Goal: Task Accomplishment & Management: Manage account settings

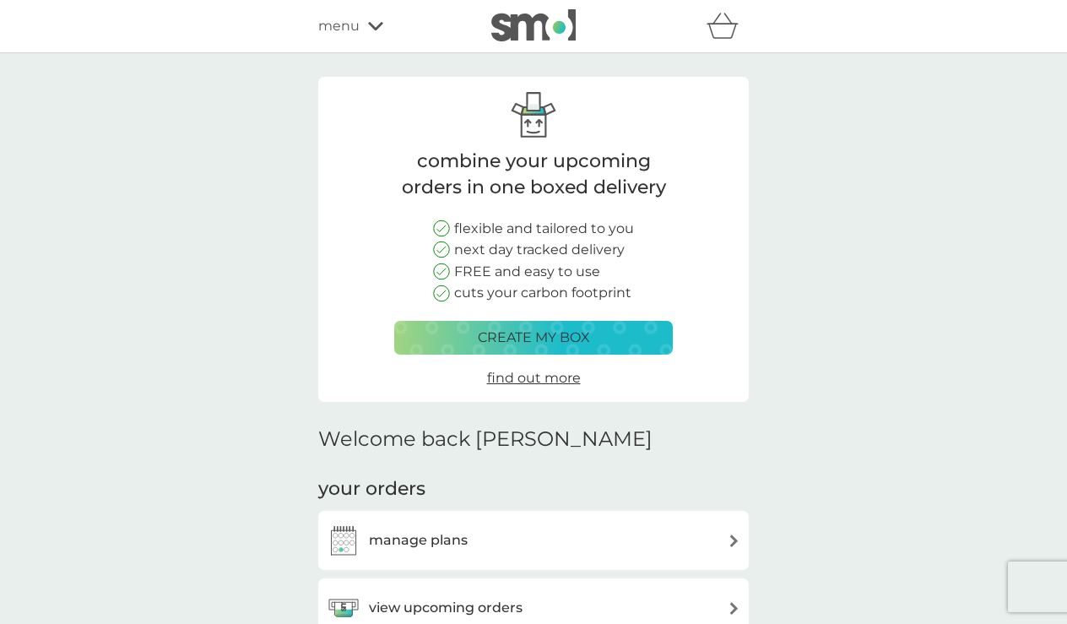
scroll to position [176, 0]
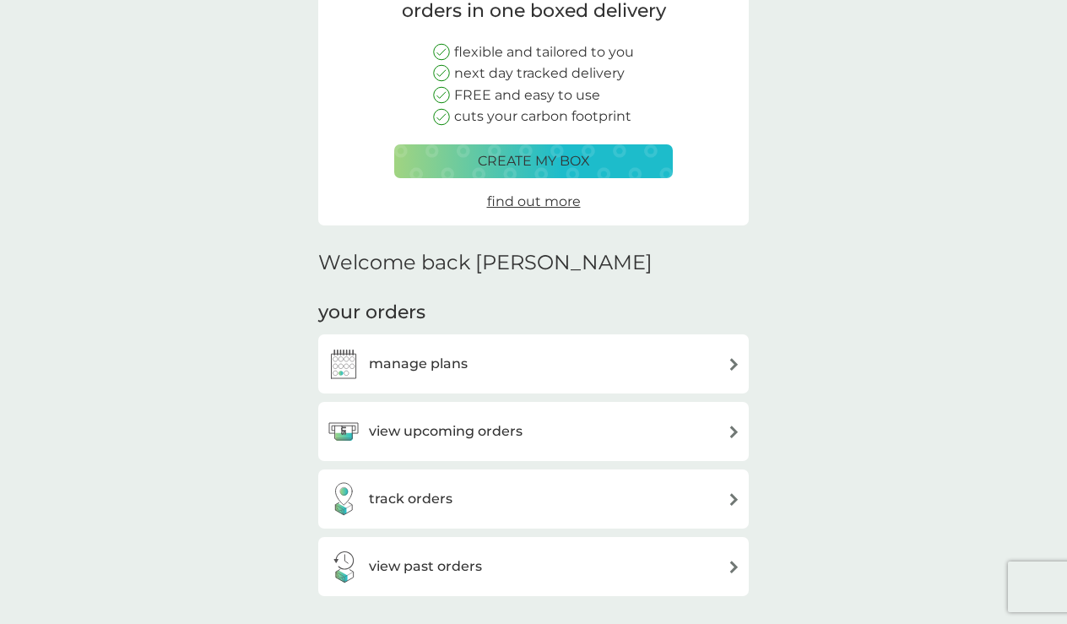
click at [473, 549] on div "view past orders" at bounding box center [404, 566] width 155 height 34
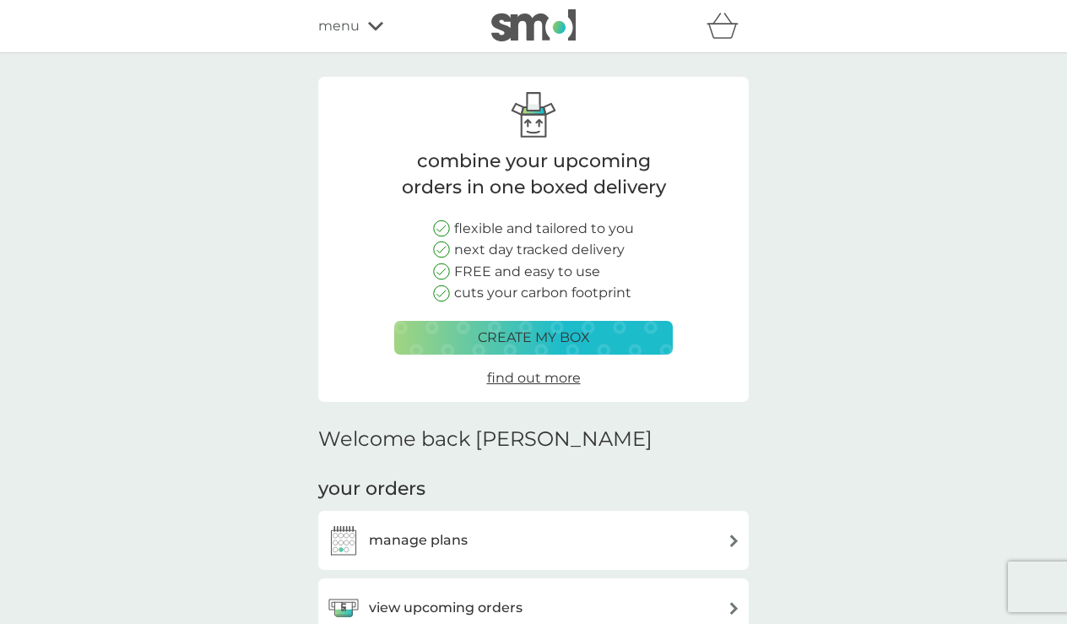
scroll to position [248, 0]
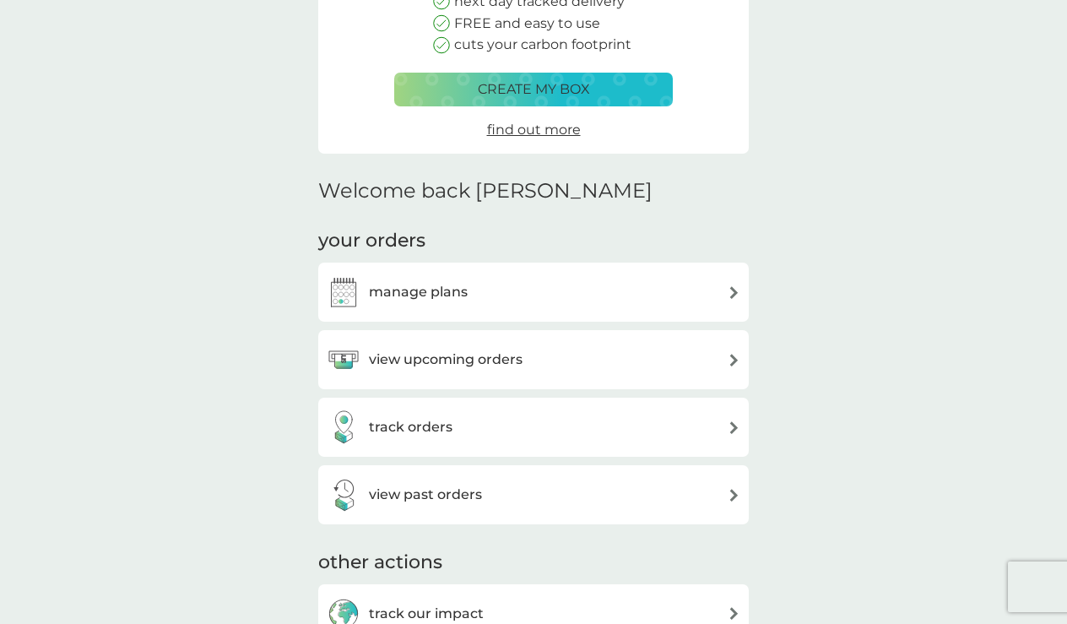
click at [470, 283] on div "manage plans" at bounding box center [533, 292] width 413 height 34
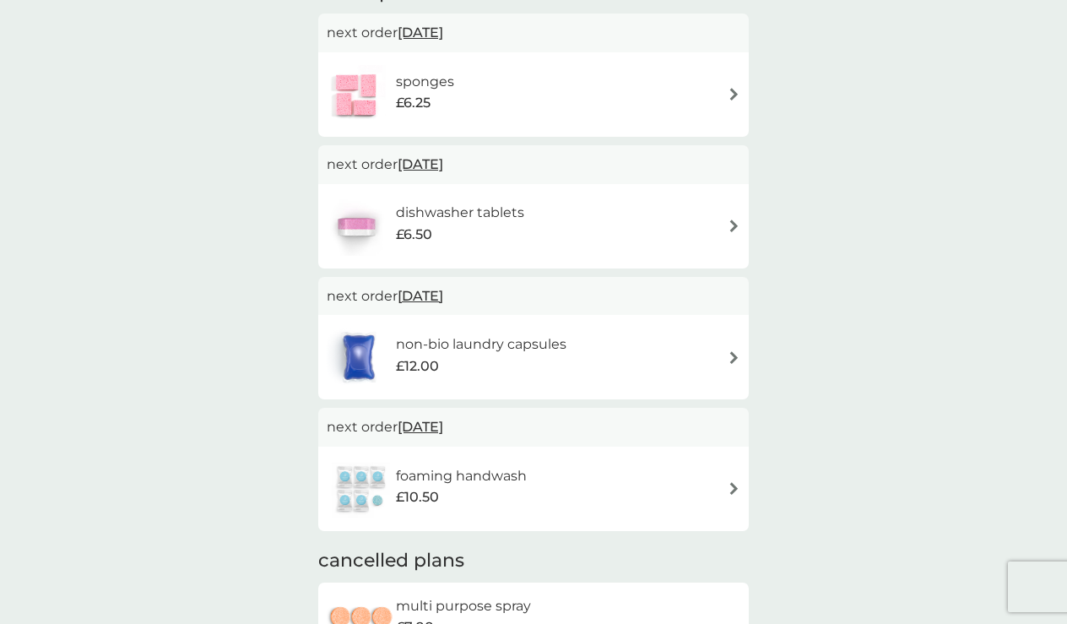
scroll to position [377, 0]
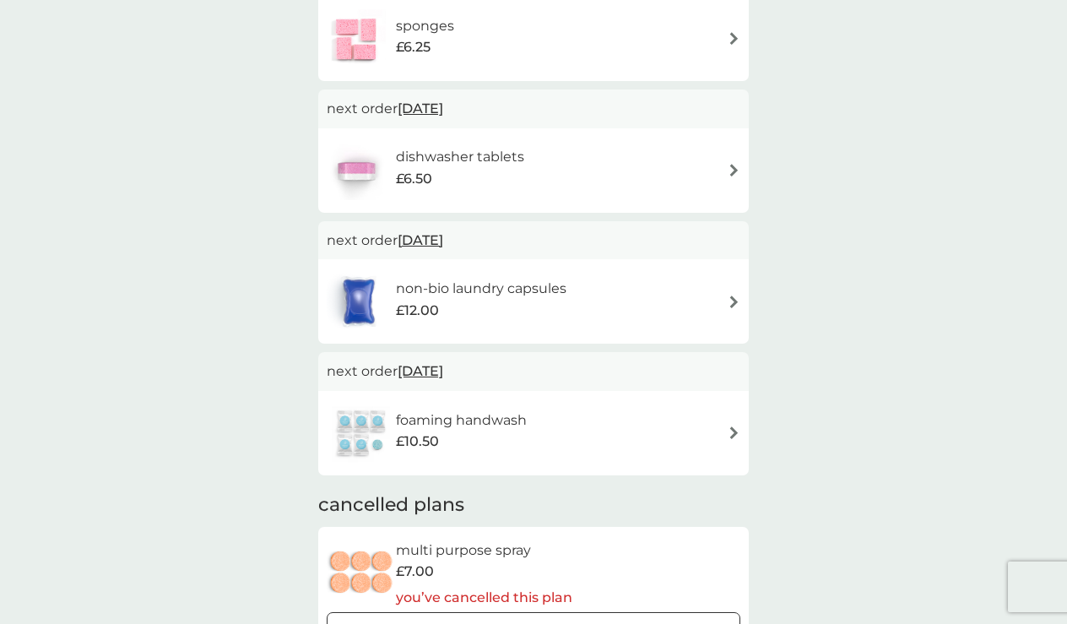
click at [715, 429] on div "foaming handwash £10.50" at bounding box center [533, 432] width 413 height 59
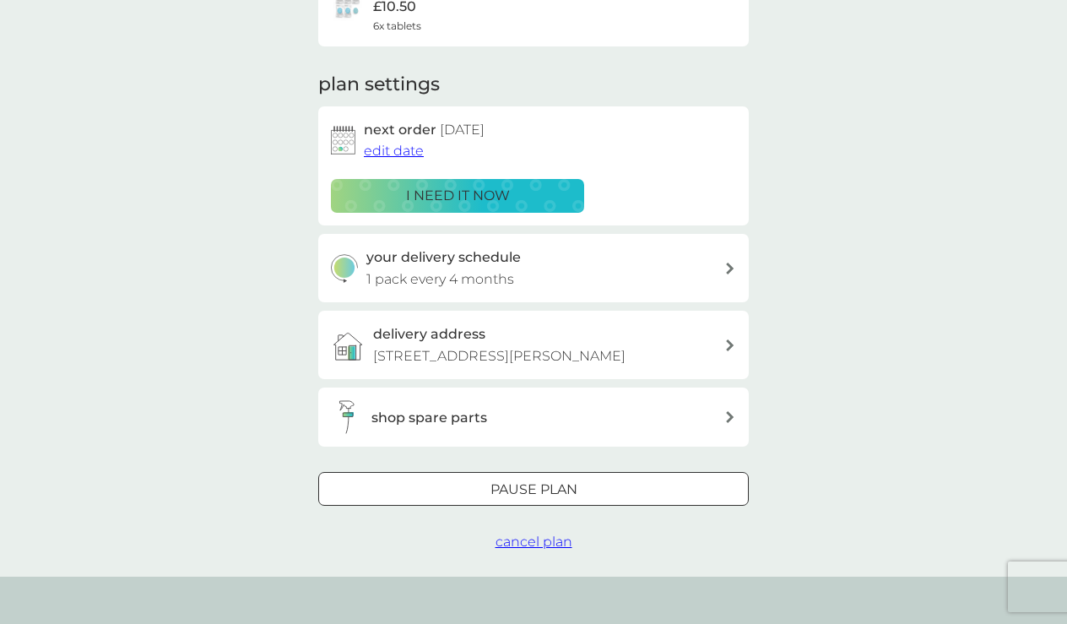
scroll to position [180, 0]
click at [532, 540] on span "cancel plan" at bounding box center [533, 540] width 77 height 16
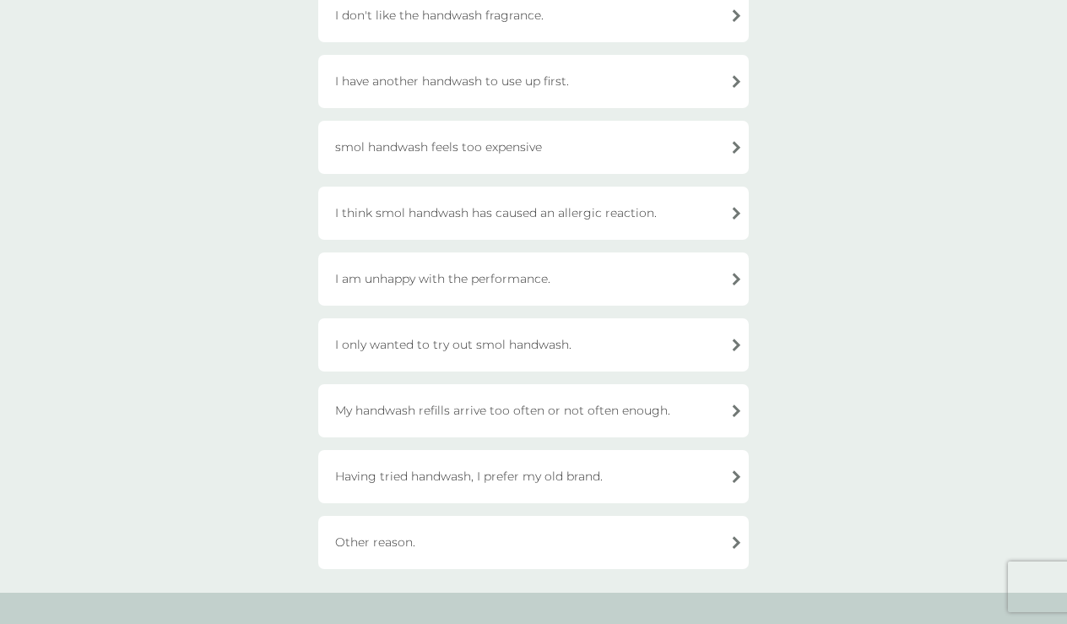
scroll to position [219, 0]
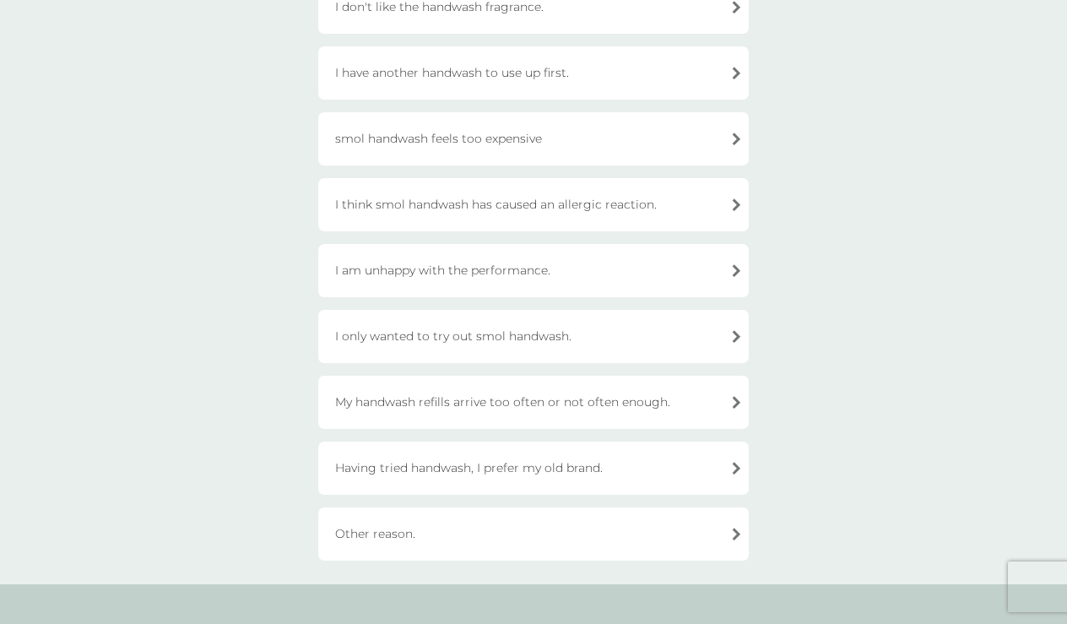
click at [564, 473] on div "Having tried handwash, I prefer my old brand." at bounding box center [533, 467] width 430 height 53
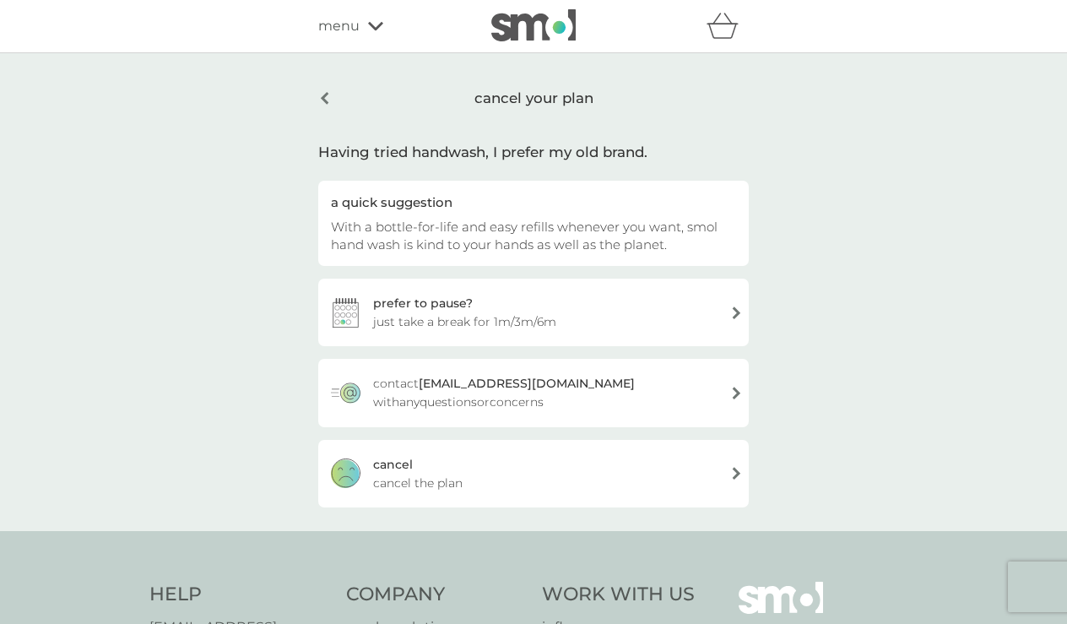
scroll to position [0, 0]
click at [436, 486] on span "cancel the plan" at bounding box center [417, 482] width 89 height 19
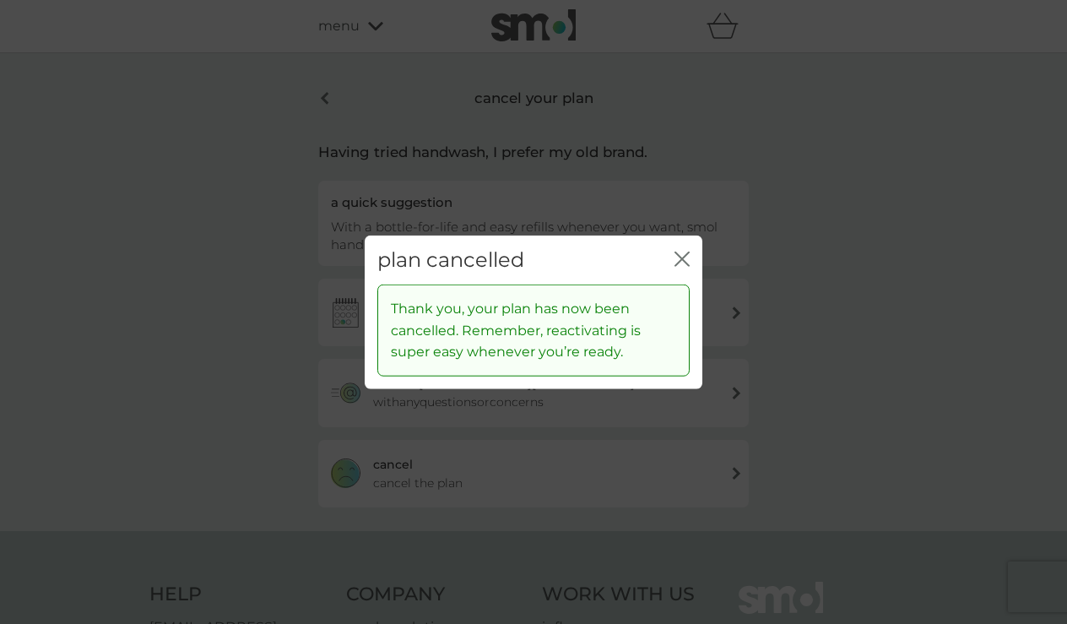
click at [678, 257] on icon "close" at bounding box center [681, 258] width 15 height 15
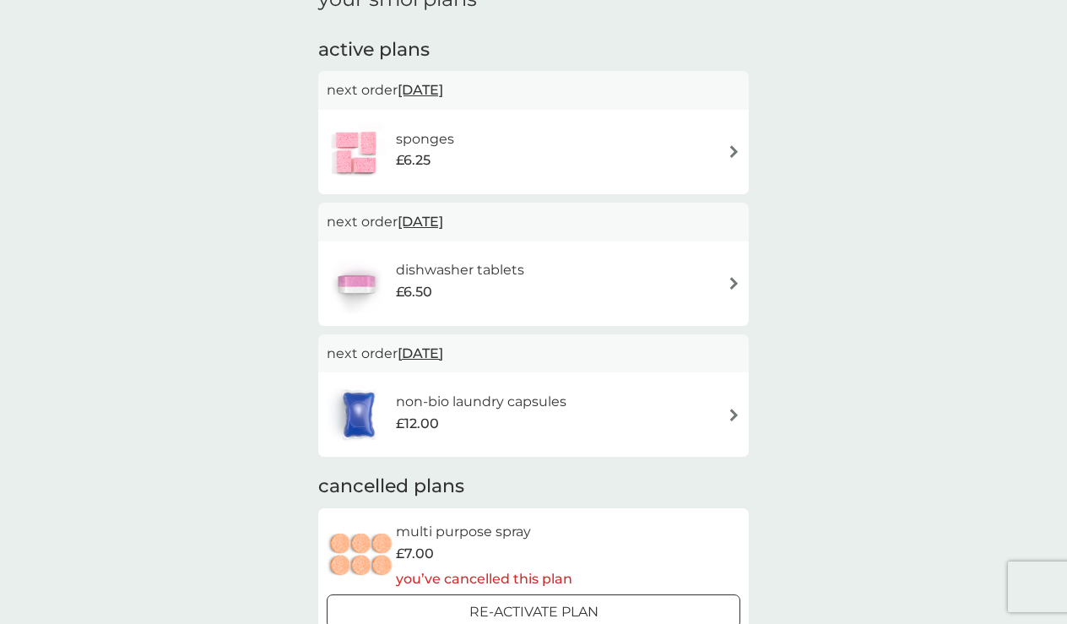
scroll to position [261, 0]
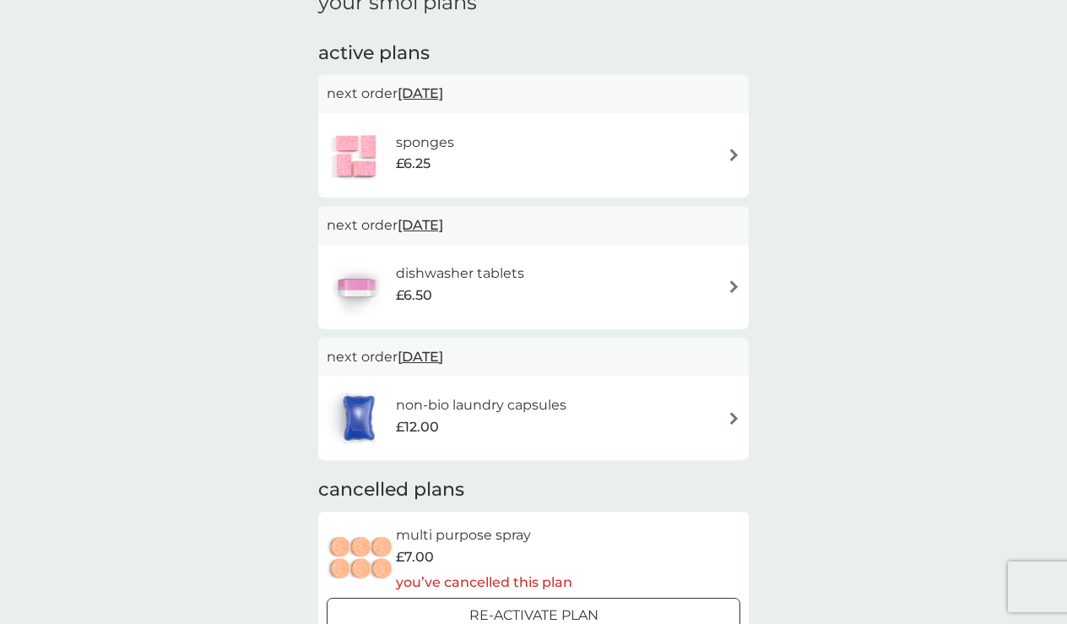
click at [513, 159] on div "sponges £6.25" at bounding box center [533, 155] width 413 height 59
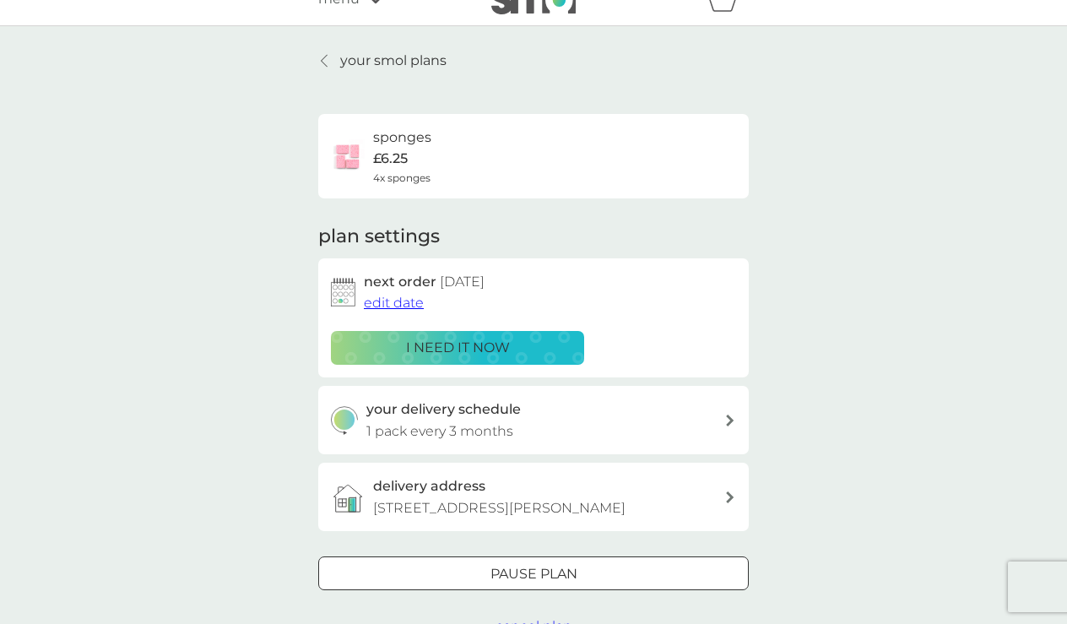
scroll to position [32, 0]
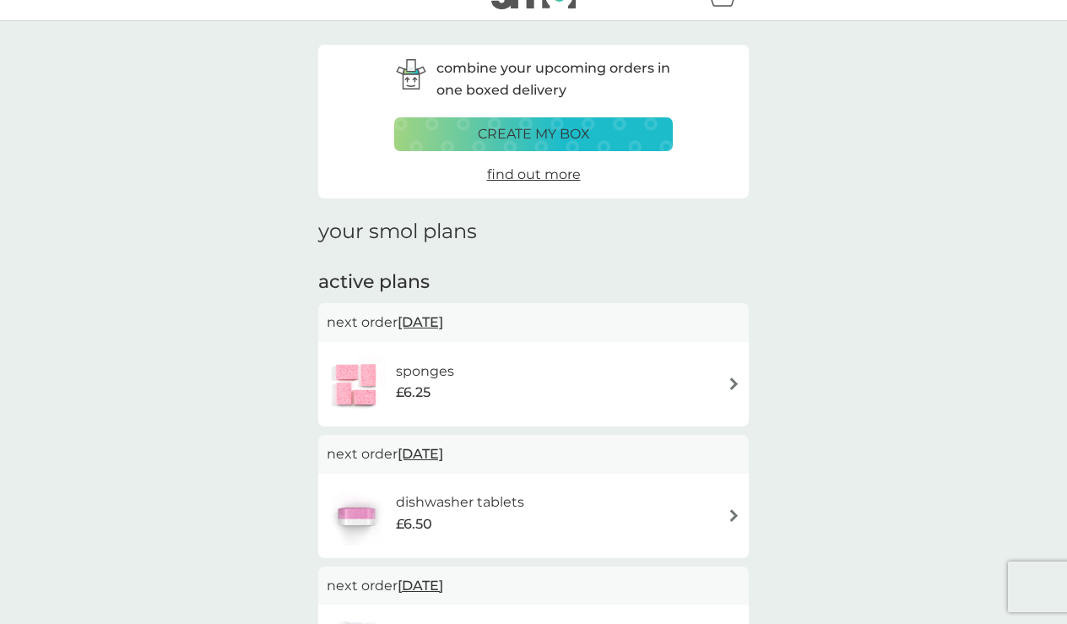
scroll to position [261, 0]
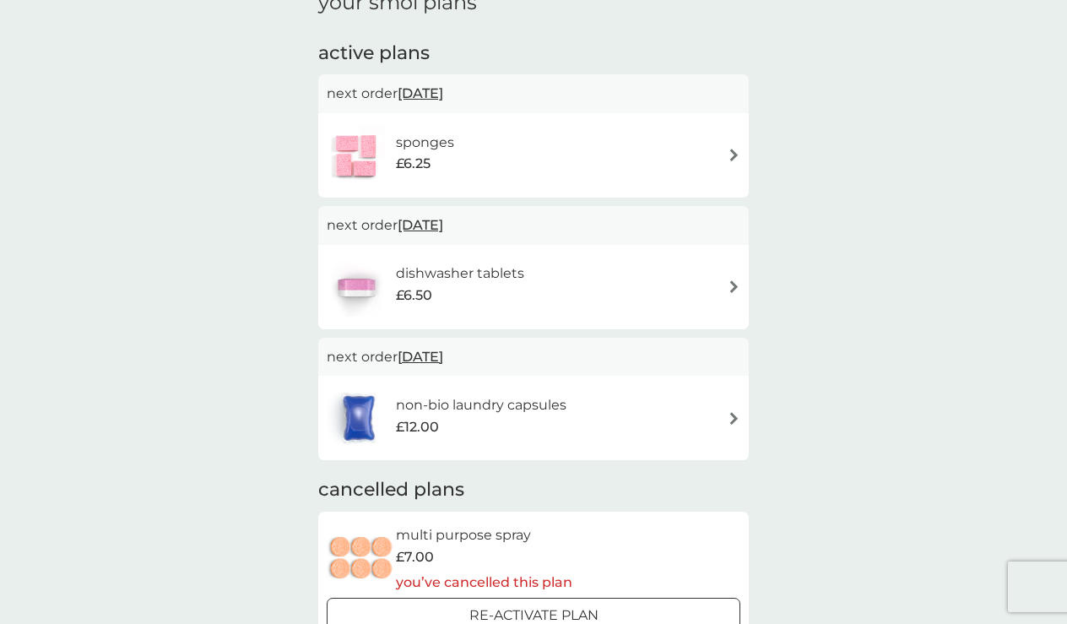
click at [521, 290] on div "£6.50" at bounding box center [460, 295] width 128 height 22
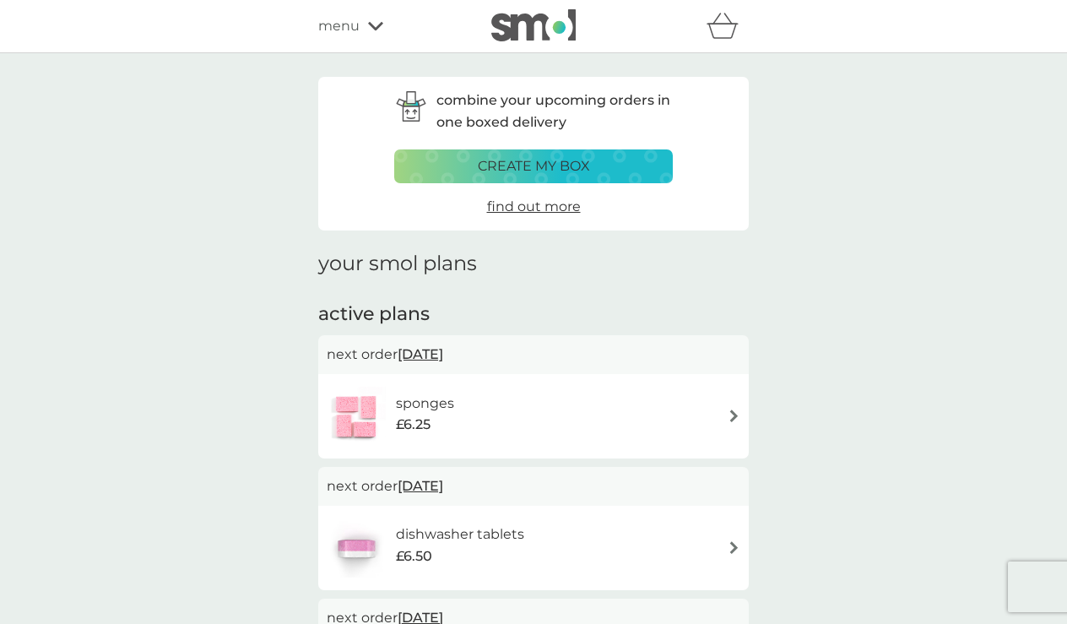
scroll to position [261, 0]
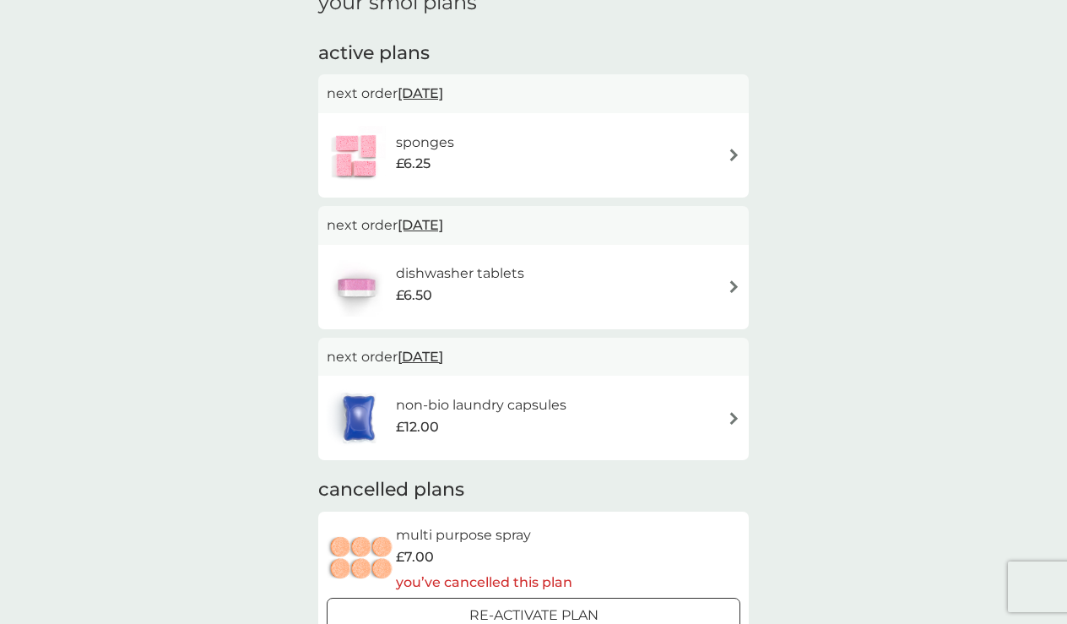
click at [498, 432] on div "£12.00" at bounding box center [481, 427] width 170 height 22
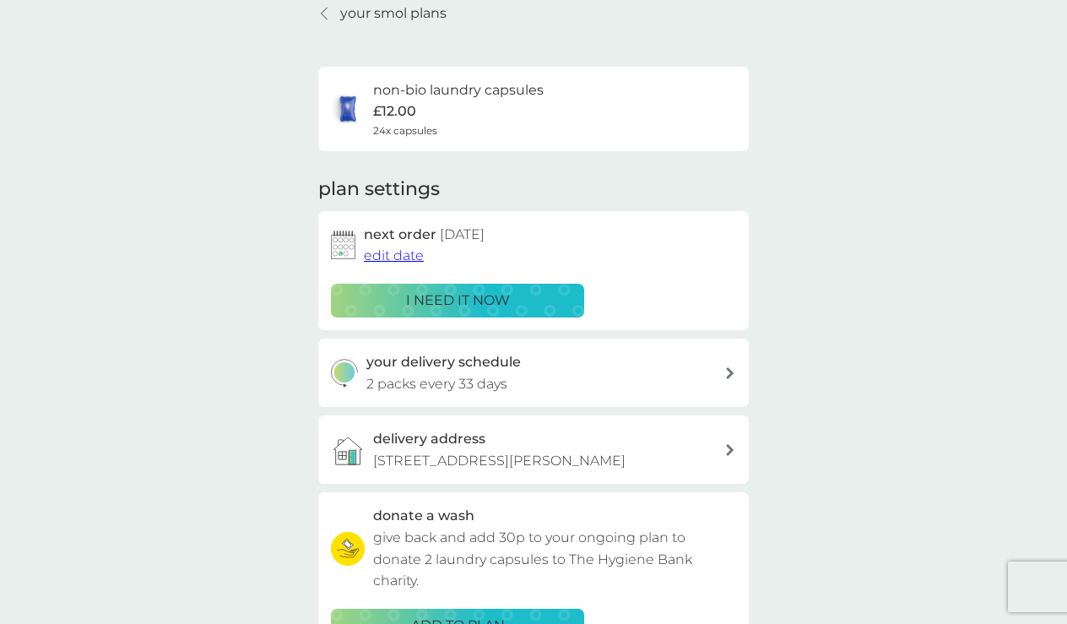
scroll to position [96, 0]
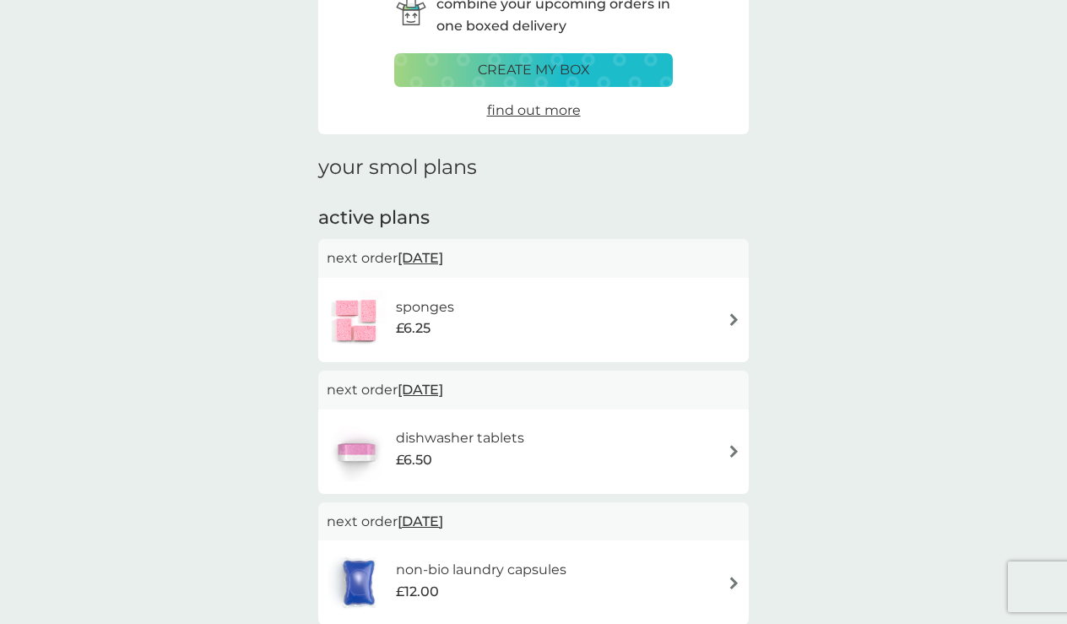
scroll to position [261, 0]
